Goal: Task Accomplishment & Management: Manage account settings

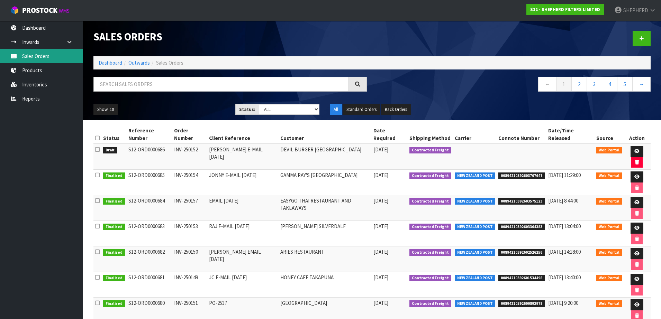
click at [40, 60] on link "Sales Orders" at bounding box center [41, 56] width 83 height 14
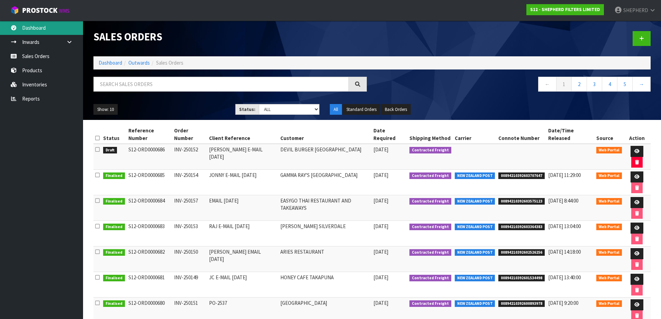
click at [36, 26] on link "Dashboard" at bounding box center [41, 28] width 83 height 14
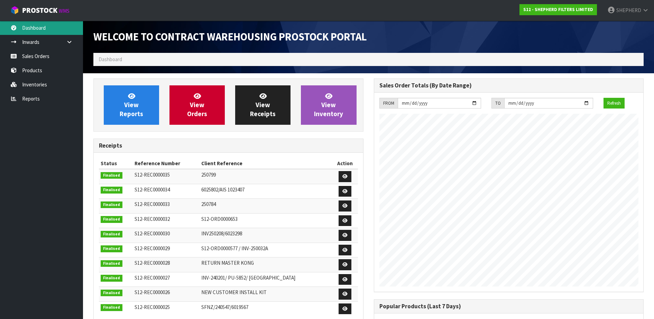
scroll to position [317, 280]
click at [42, 57] on link "Sales Orders" at bounding box center [41, 56] width 83 height 14
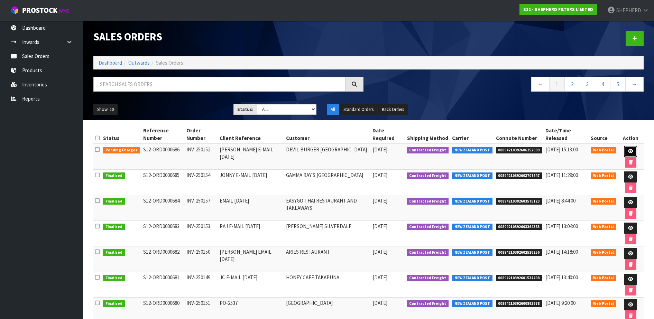
click at [629, 153] on icon at bounding box center [630, 151] width 5 height 4
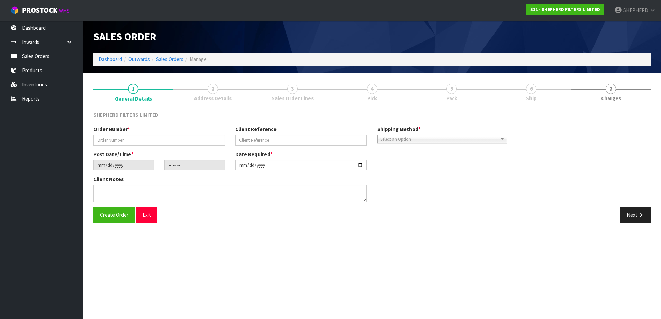
type input "INV-250152"
type input "[PERSON_NAME] E-MAIL [DATE]"
type input "[DATE]"
type input "23:37:00.000"
type input "[DATE]"
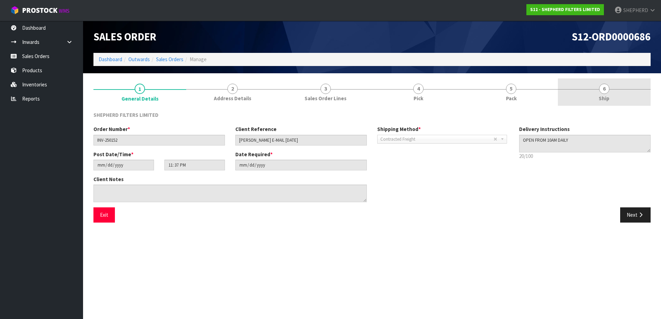
click at [603, 89] on span "6" at bounding box center [604, 89] width 10 height 10
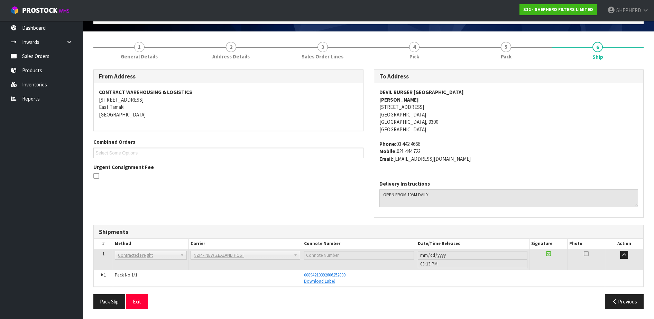
scroll to position [42, 0]
